Goal: Task Accomplishment & Management: Manage account settings

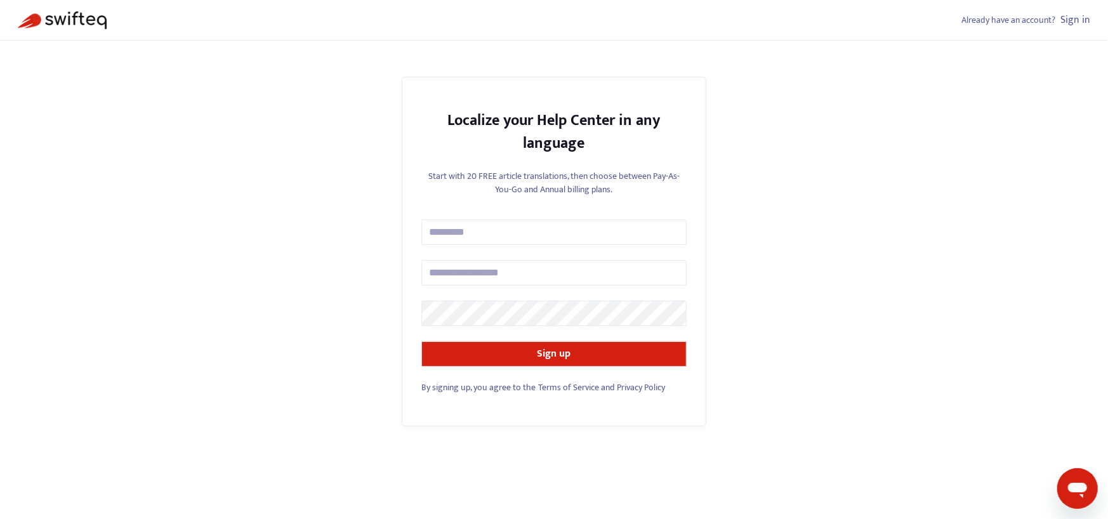
click at [842, 84] on div "Already have an account? Sign in Localize your Help Center in any language Star…" at bounding box center [554, 259] width 1108 height 519
click at [1077, 22] on link "Sign in" at bounding box center [1075, 19] width 30 height 17
drag, startPoint x: 133, startPoint y: 0, endPoint x: 1076, endPoint y: 21, distance: 942.9
click at [1076, 21] on link "Sign in" at bounding box center [1075, 19] width 30 height 17
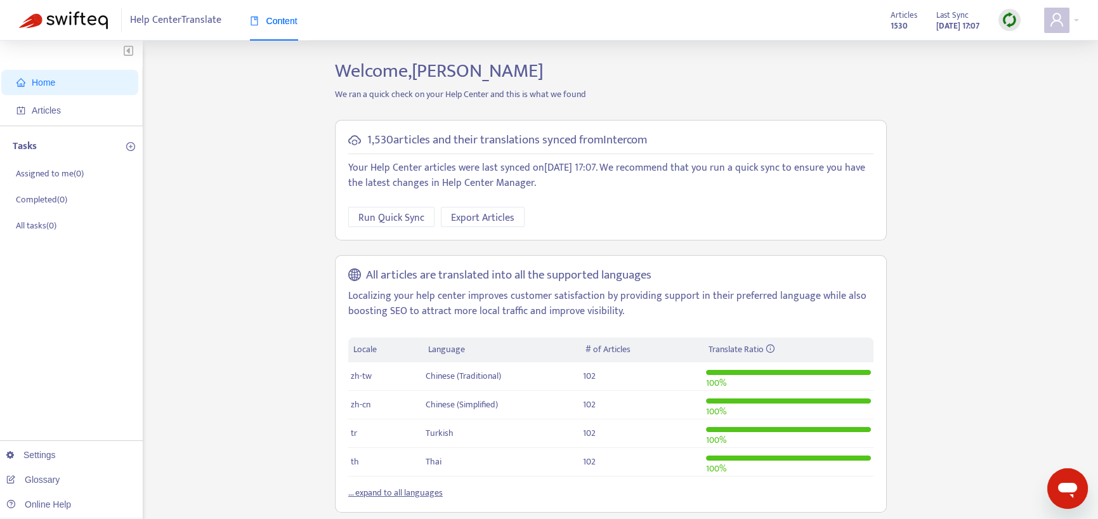
click at [969, 179] on div "Home Articles Tasks Assigned to me ( 0 ) Completed ( 0 ) All tasks ( 0 ) Settin…" at bounding box center [549, 431] width 1060 height 742
click at [1067, 19] on span at bounding box center [1056, 20] width 25 height 25
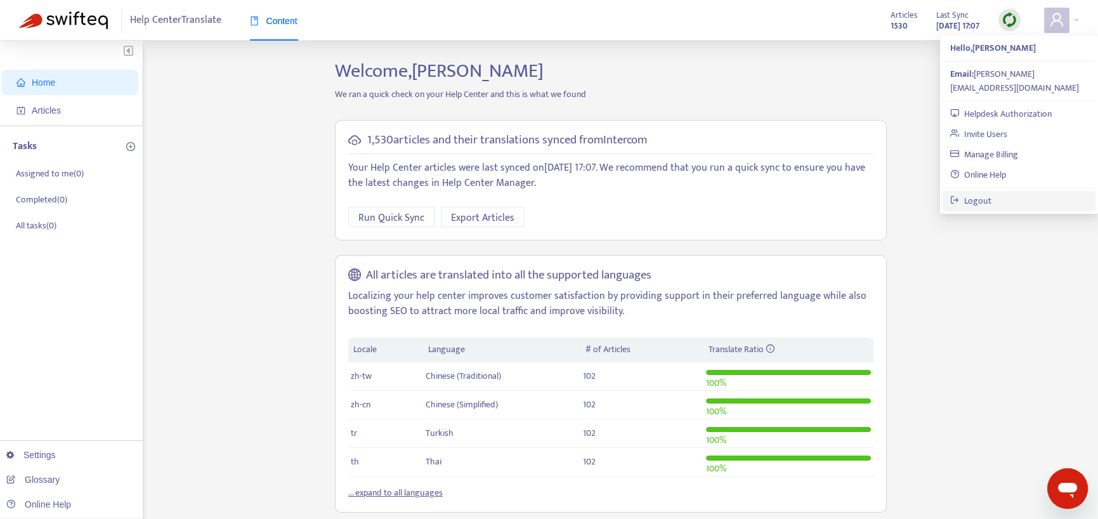
click at [983, 193] on link "Logout" at bounding box center [970, 200] width 41 height 15
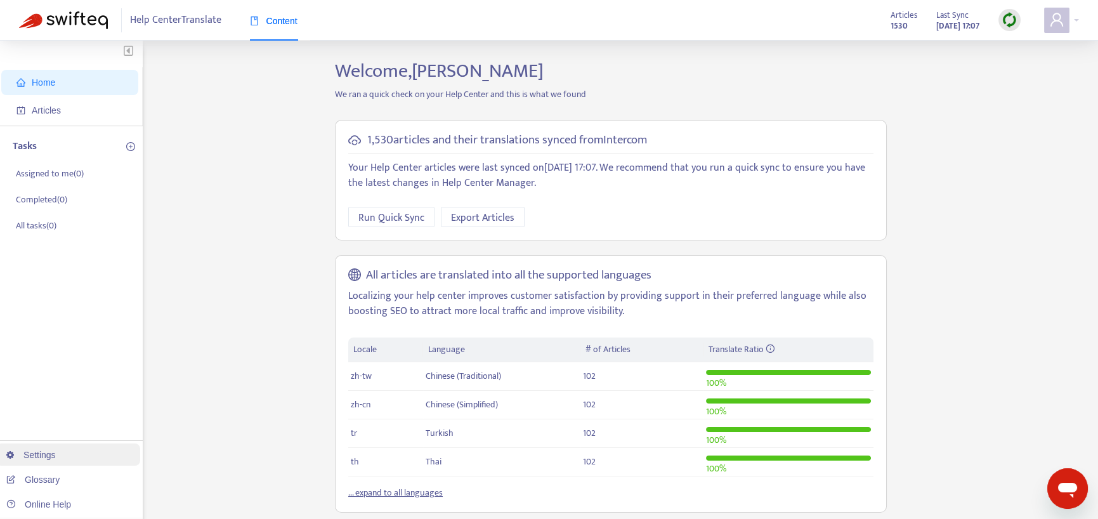
click at [48, 450] on link "Settings" at bounding box center [30, 455] width 49 height 10
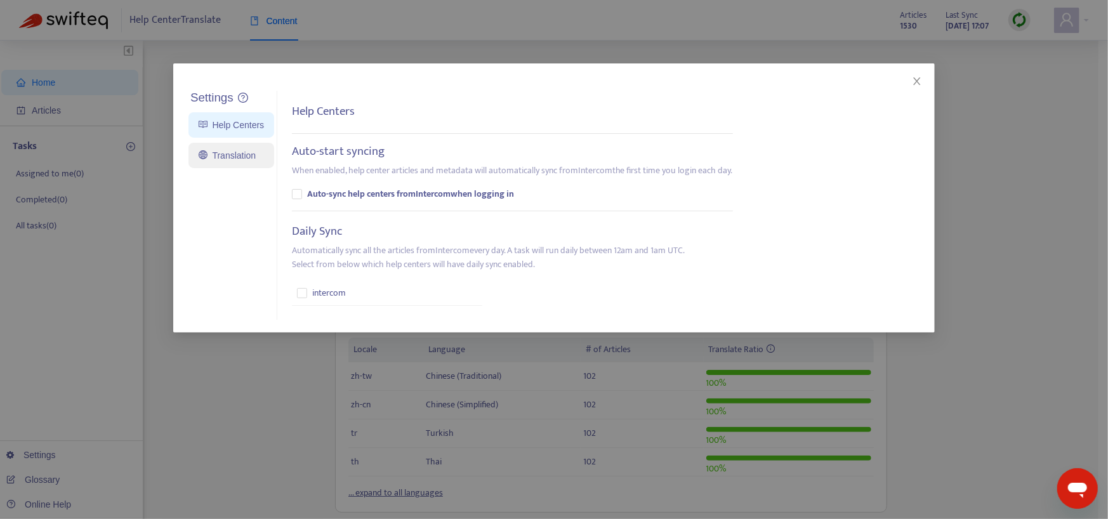
click at [238, 152] on link "Translation" at bounding box center [227, 155] width 57 height 10
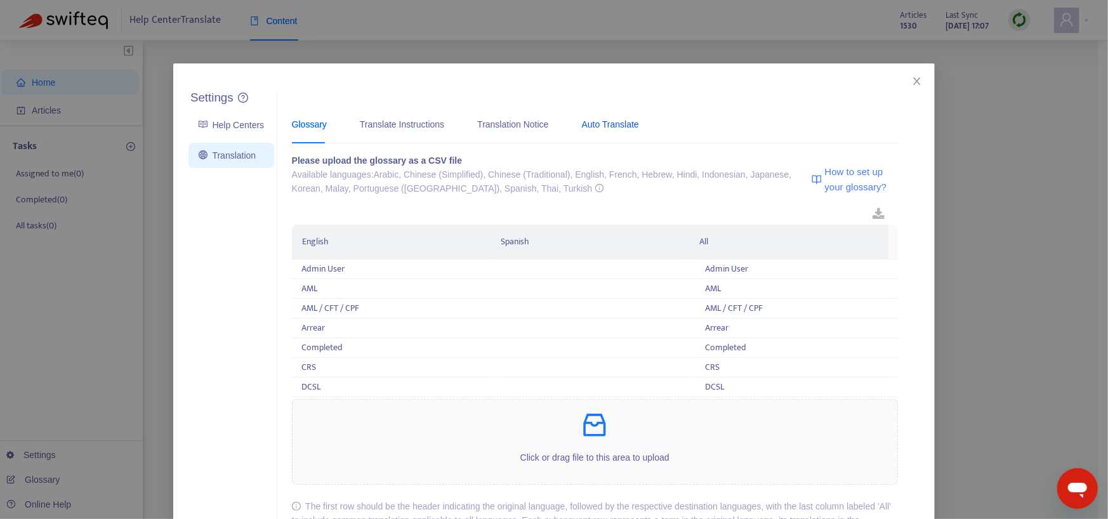
click at [608, 122] on div "Auto Translate" at bounding box center [610, 124] width 57 height 14
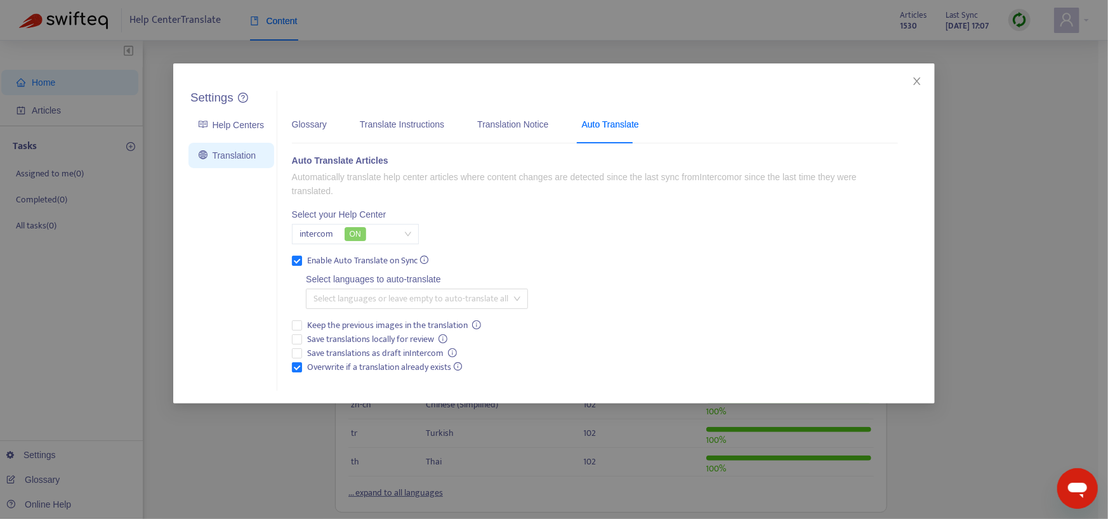
click at [624, 329] on div "Auto Translate Articles Automatically translate help center articles where cont…" at bounding box center [595, 265] width 606 height 223
click at [223, 122] on link "Help Centers" at bounding box center [231, 125] width 65 height 10
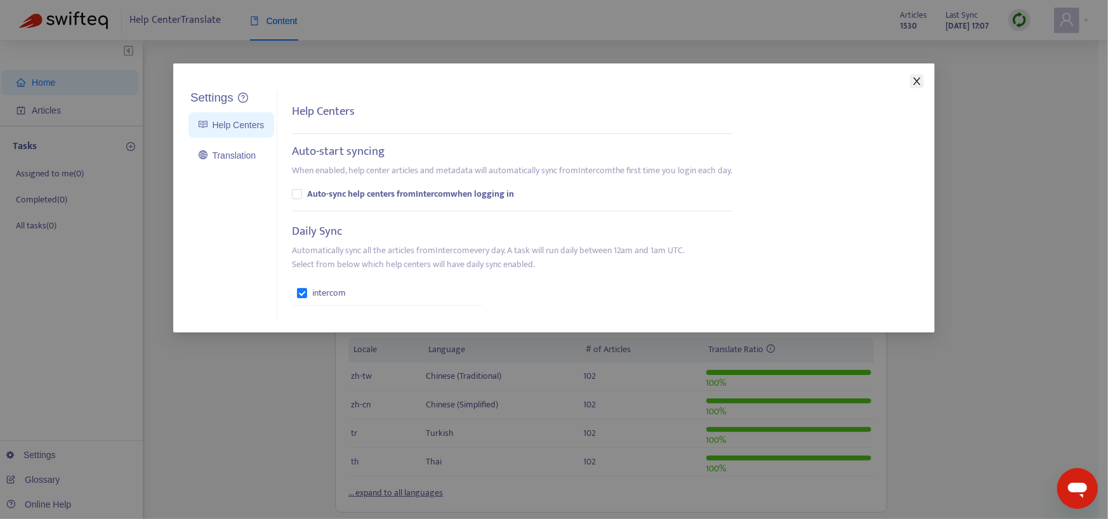
click at [917, 81] on icon "close" at bounding box center [916, 81] width 7 height 8
